Goal: Task Accomplishment & Management: Manage account settings

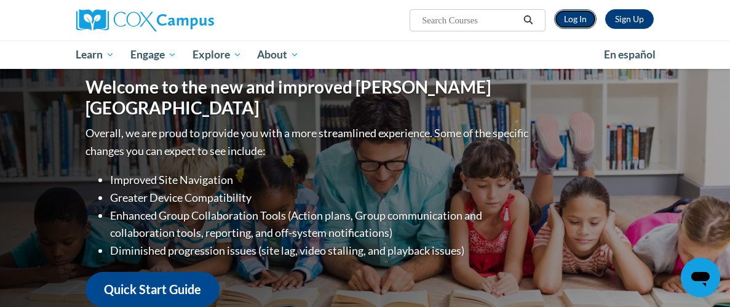
click at [579, 20] on link "Log In" at bounding box center [575, 19] width 42 height 20
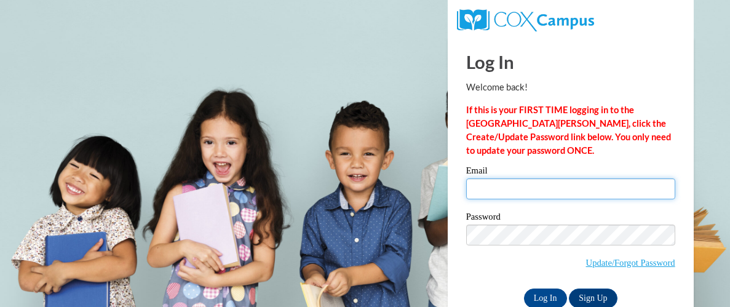
click at [562, 194] on input "Email" at bounding box center [570, 188] width 209 height 21
type input "wlovell@ucschools.org"
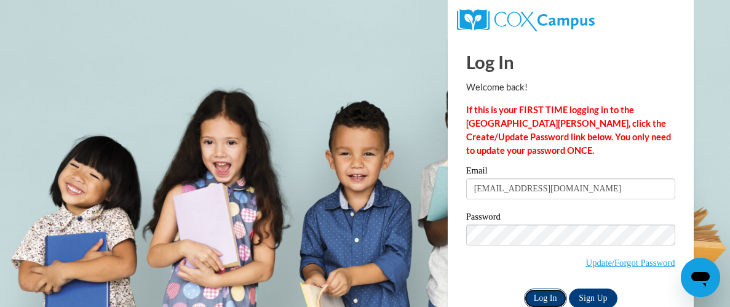
click at [553, 295] on input "Log In" at bounding box center [545, 298] width 43 height 20
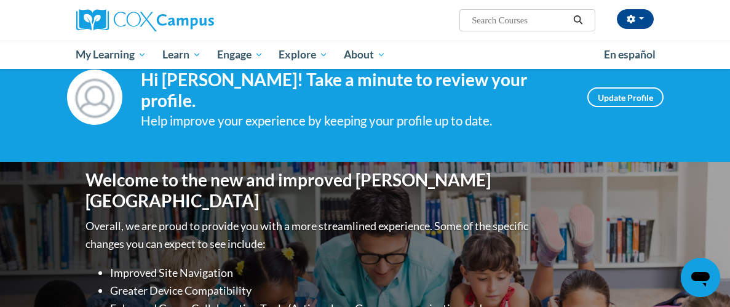
scroll to position [36, 0]
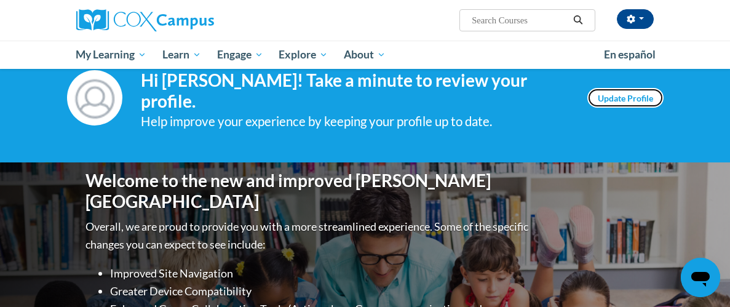
click at [626, 92] on link "Update Profile" at bounding box center [625, 98] width 76 height 20
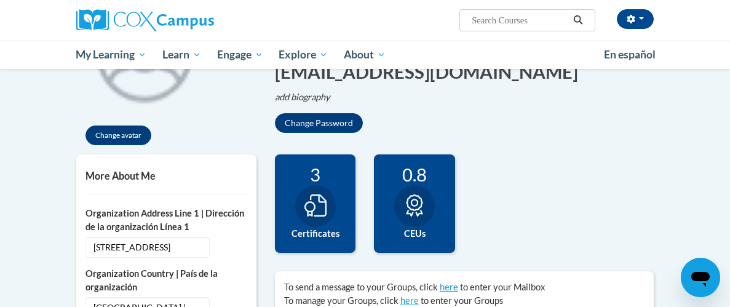
scroll to position [196, 0]
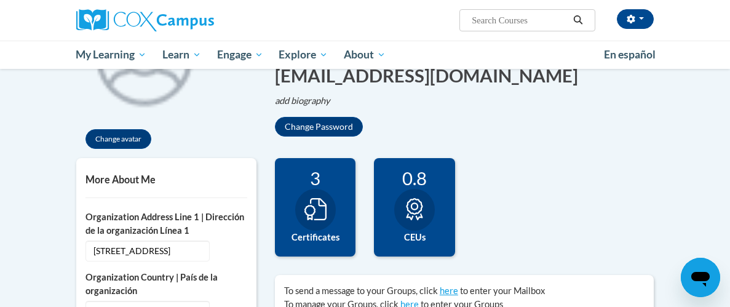
click at [326, 218] on icon at bounding box center [315, 209] width 22 height 22
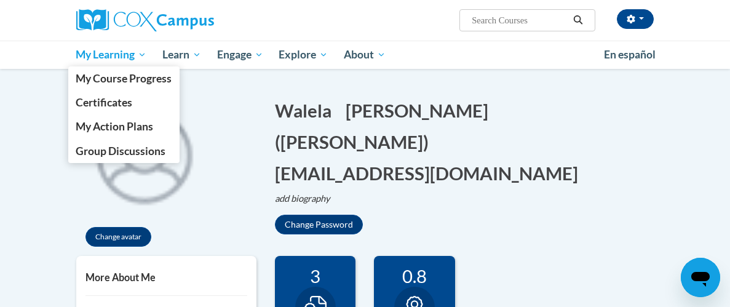
click at [107, 53] on span "My Learning" at bounding box center [111, 54] width 71 height 15
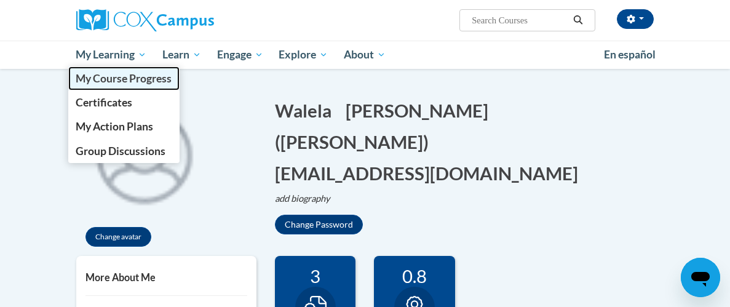
click at [111, 80] on span "My Course Progress" at bounding box center [124, 78] width 96 height 13
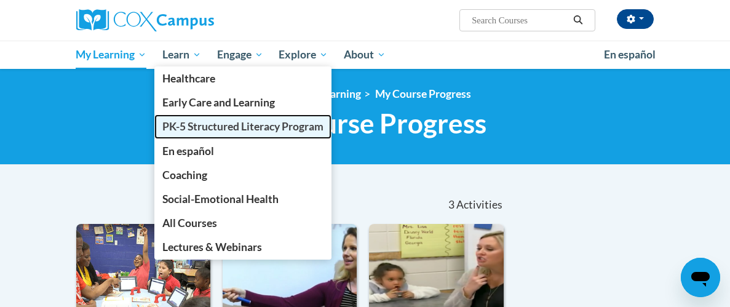
click at [199, 123] on span "PK-5 Structured Literacy Program" at bounding box center [242, 126] width 161 height 13
